Goal: Task Accomplishment & Management: Use online tool/utility

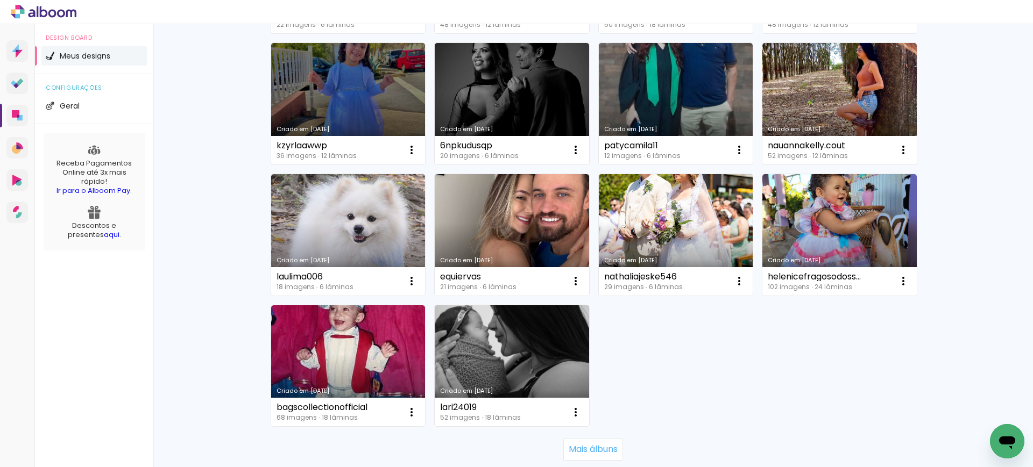
scroll to position [657, 0]
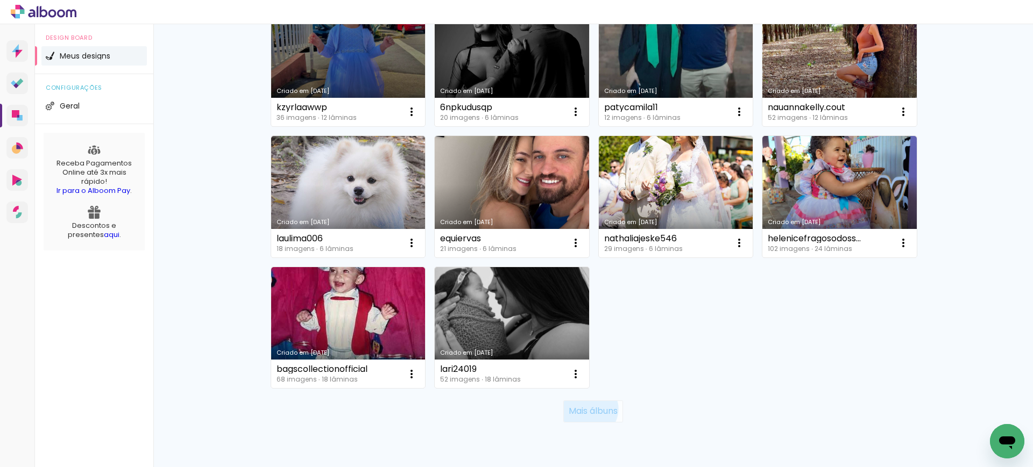
click at [0, 0] on slot "Mais álbuns" at bounding box center [0, 0] width 0 height 0
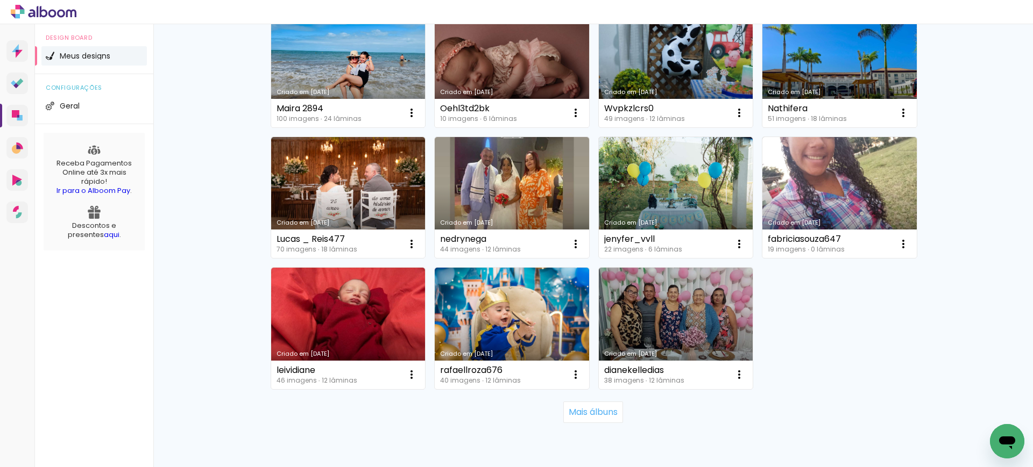
scroll to position [1443, 0]
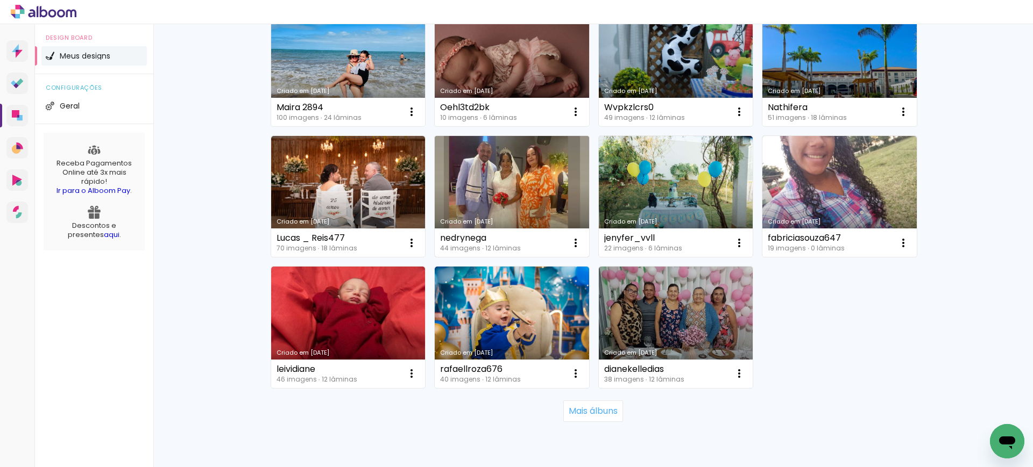
click at [527, 170] on link "Criado em [DATE]" at bounding box center [512, 197] width 154 height 122
